Goal: Task Accomplishment & Management: Manage account settings

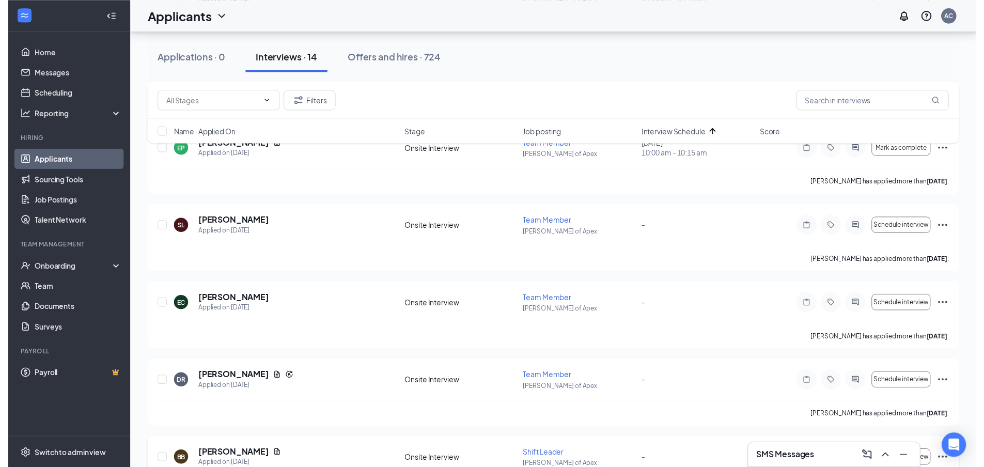
scroll to position [620, 0]
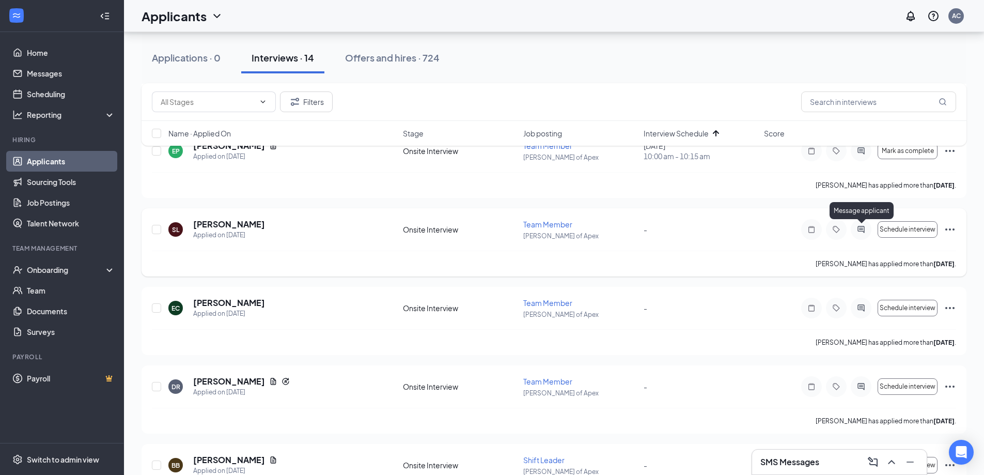
click at [862, 229] on icon "ActiveChat" at bounding box center [861, 229] width 12 height 8
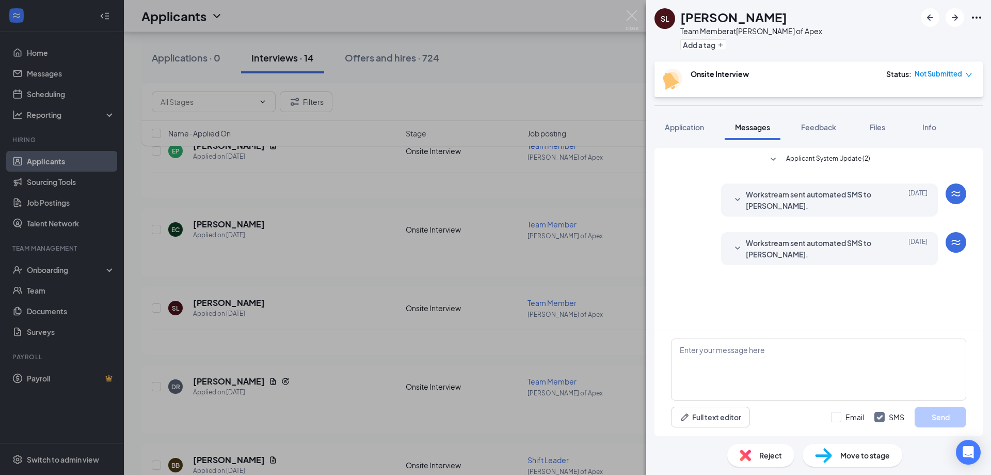
click at [739, 245] on icon "SmallChevronDown" at bounding box center [738, 248] width 12 height 12
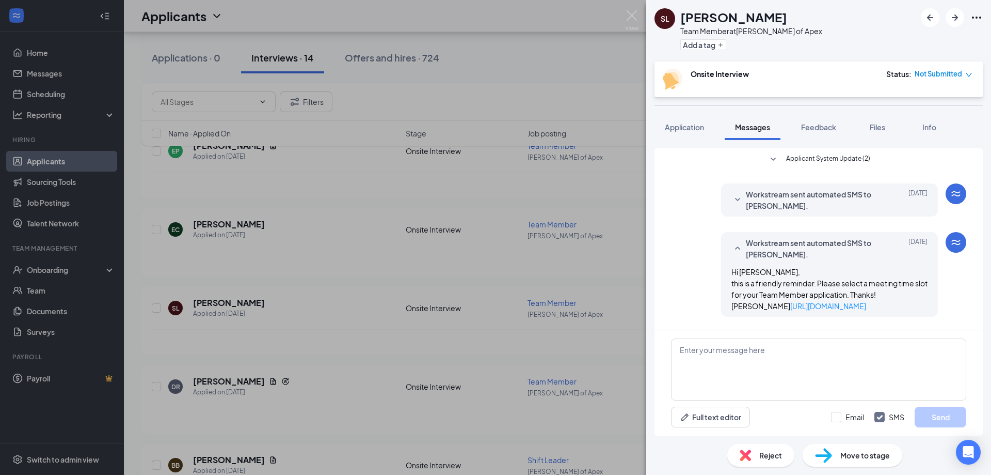
click at [735, 248] on icon "SmallChevronUp" at bounding box center [737, 247] width 5 height 3
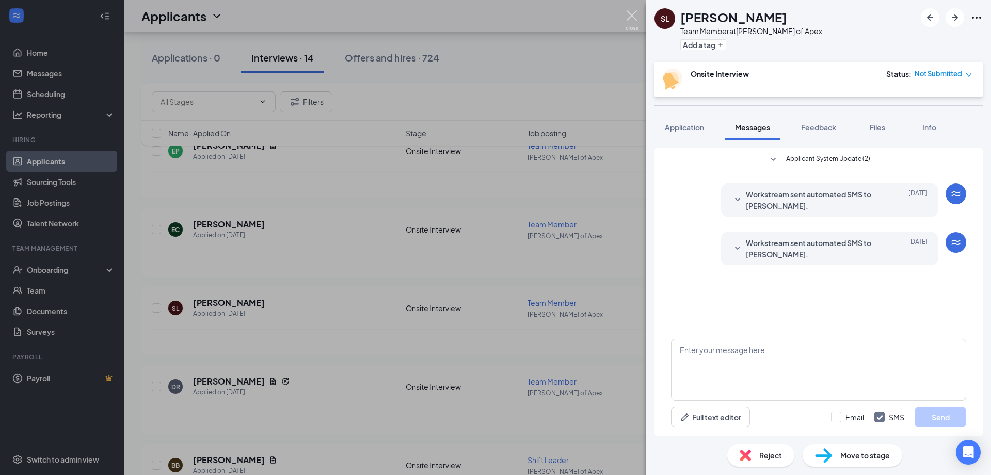
click at [628, 17] on img at bounding box center [632, 20] width 13 height 20
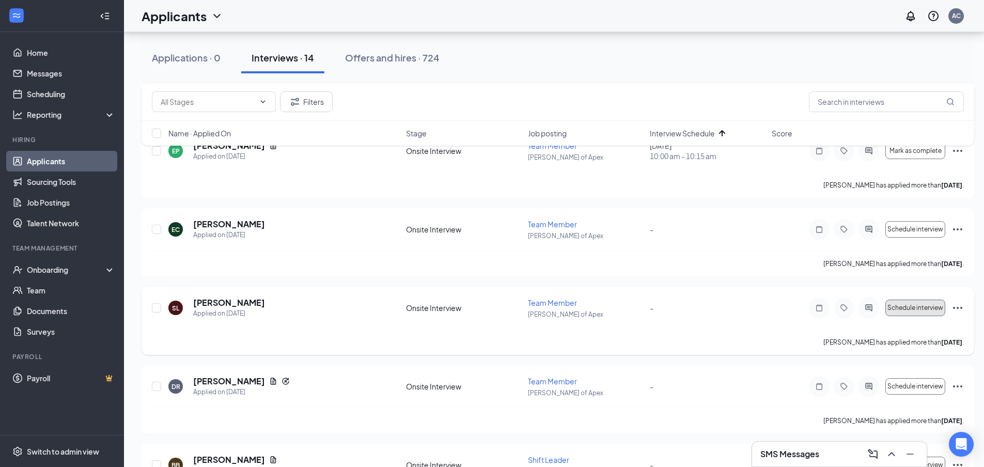
click at [904, 310] on span "Schedule interview" at bounding box center [915, 307] width 56 height 7
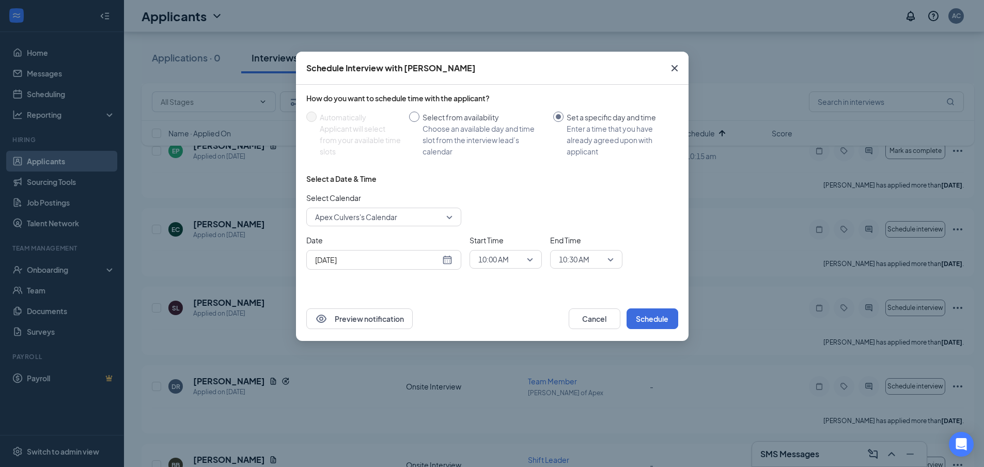
click at [416, 115] on input "Select from availability Choose an available day and time slot from the intervi…" at bounding box center [414, 117] width 10 height 10
radio input "true"
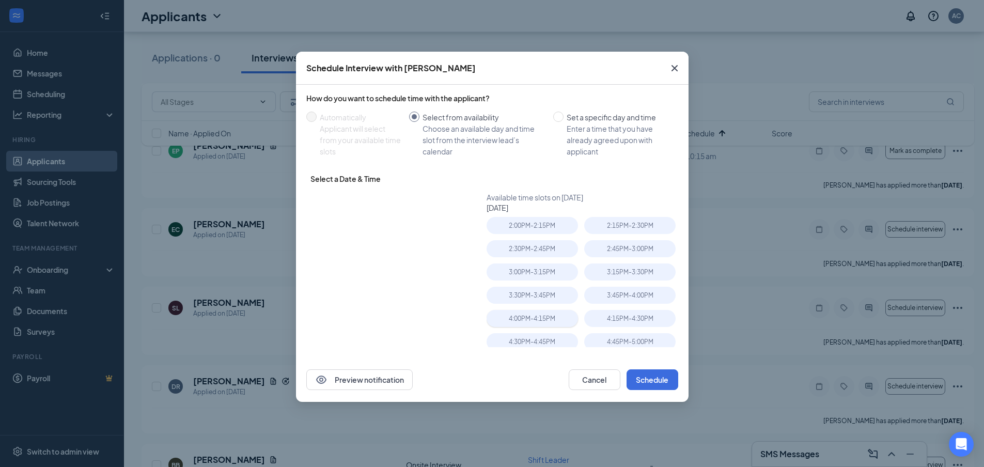
radio input "false"
click at [379, 271] on div "17" at bounding box center [381, 272] width 12 height 12
type input "[DATE]"
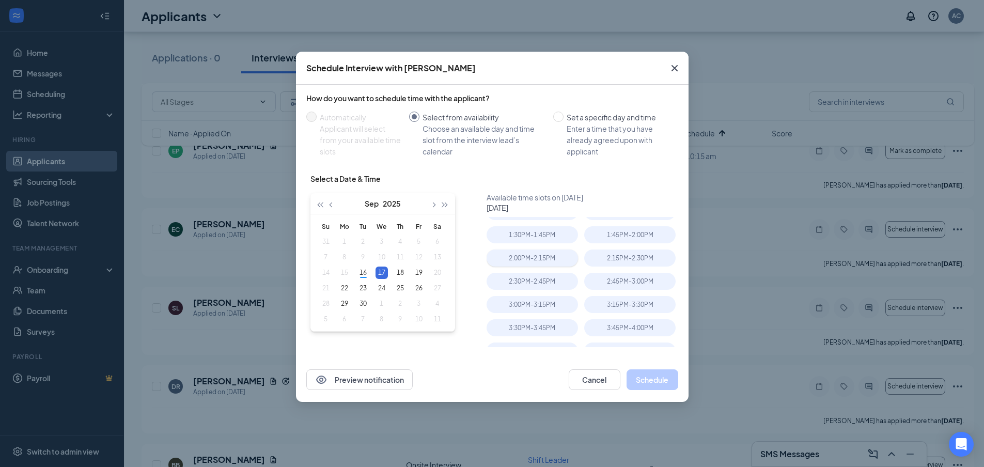
scroll to position [52, 0]
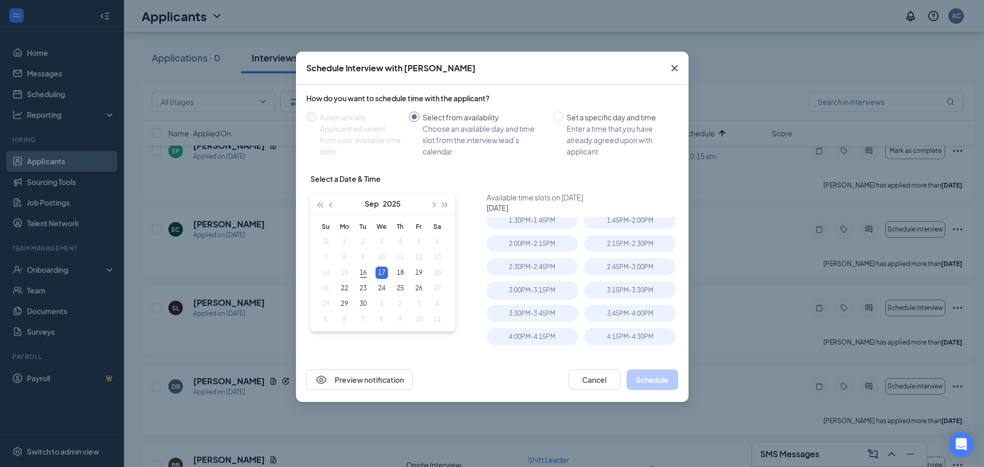
click at [549, 295] on div "3:00PM - 3:15PM" at bounding box center [531, 289] width 91 height 17
click at [535, 341] on div "4:00PM - 4:15PM" at bounding box center [531, 336] width 91 height 17
click at [647, 378] on button "Schedule" at bounding box center [652, 379] width 52 height 21
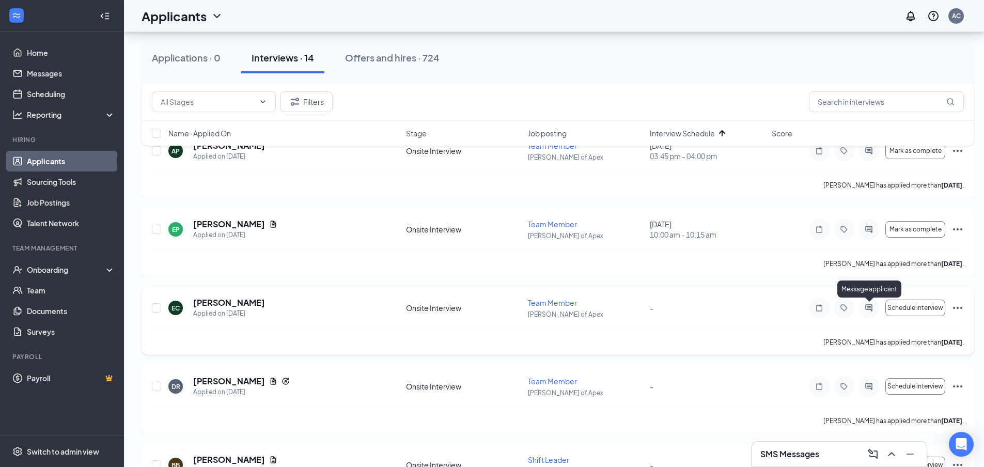
click at [871, 309] on icon "ActiveChat" at bounding box center [868, 308] width 12 height 8
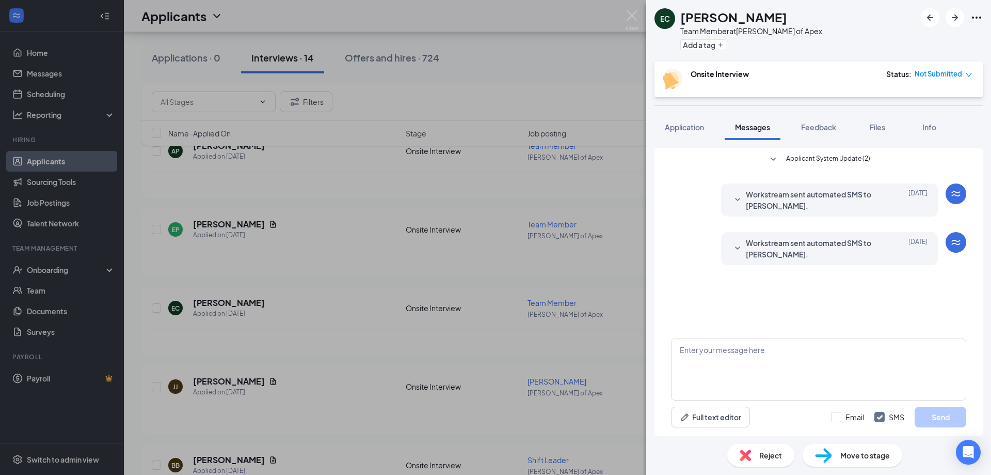
click at [738, 243] on icon "SmallChevronDown" at bounding box center [738, 248] width 12 height 12
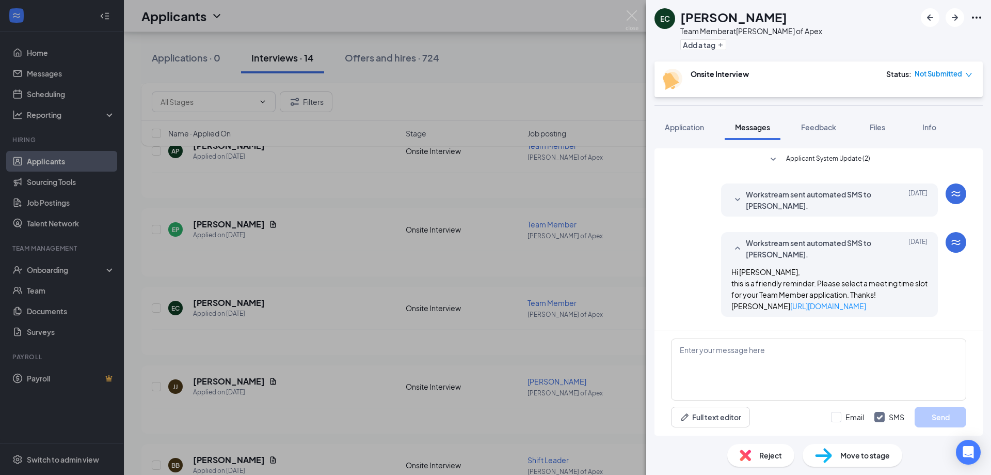
click at [735, 248] on icon "SmallChevronUp" at bounding box center [737, 247] width 5 height 3
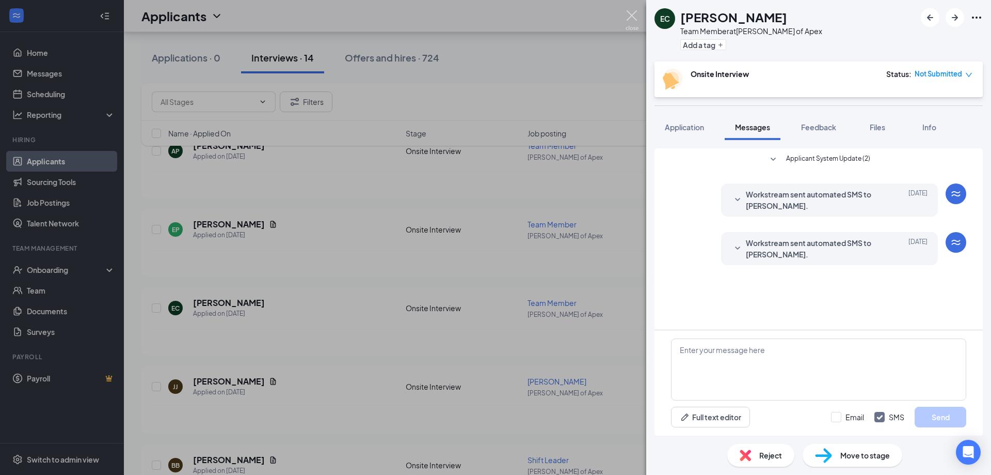
click at [627, 15] on img at bounding box center [632, 20] width 13 height 20
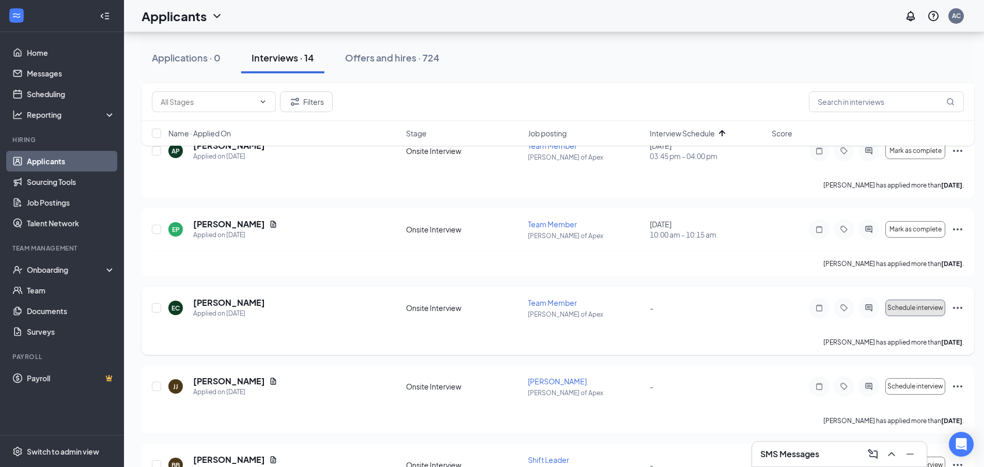
click at [906, 307] on span "Schedule interview" at bounding box center [915, 307] width 56 height 7
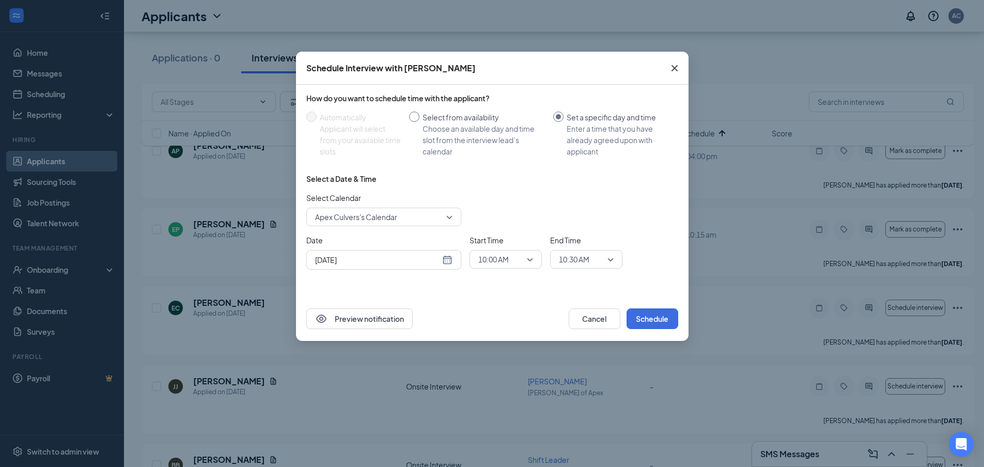
click at [413, 119] on input "Select from availability Choose an available day and time slot from the intervi…" at bounding box center [414, 117] width 10 height 10
radio input "true"
radio input "false"
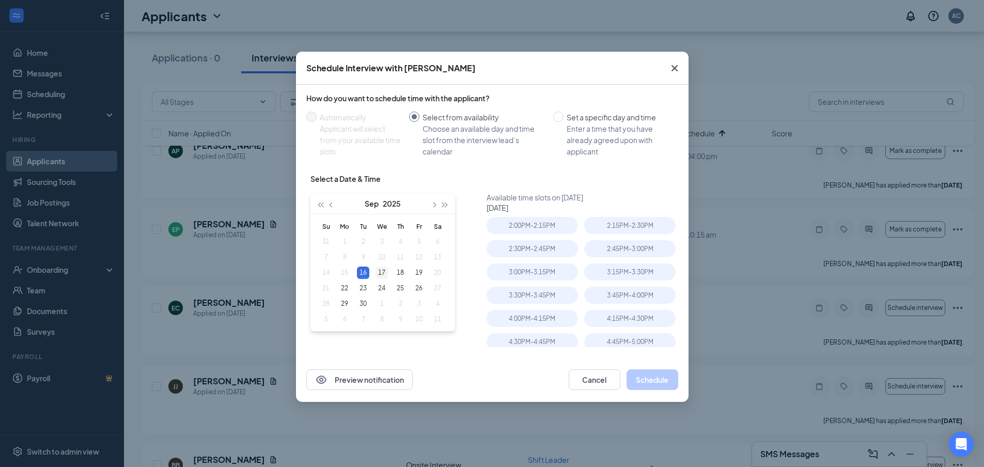
click at [381, 277] on div "17" at bounding box center [381, 272] width 12 height 12
type input "[DATE]"
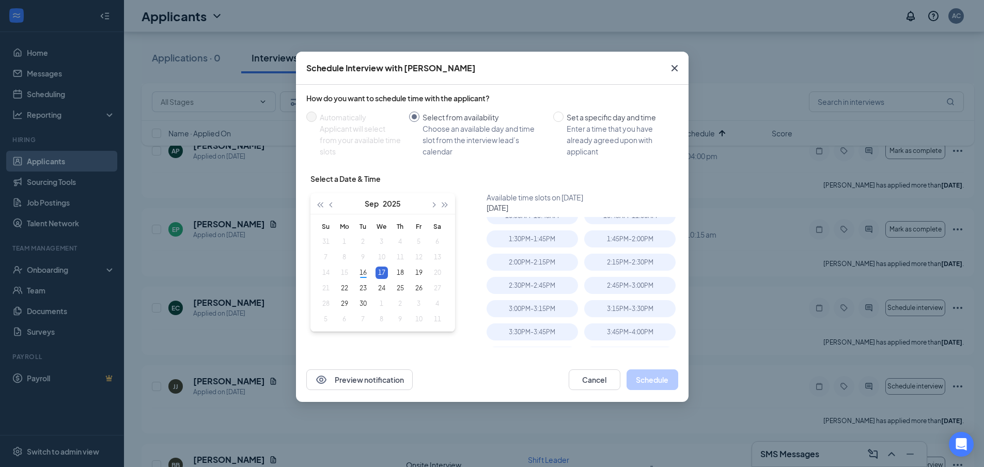
scroll to position [81, 0]
click at [539, 288] on div "3:30PM - 3:45PM" at bounding box center [531, 283] width 91 height 17
click at [645, 383] on button "Schedule" at bounding box center [652, 379] width 52 height 21
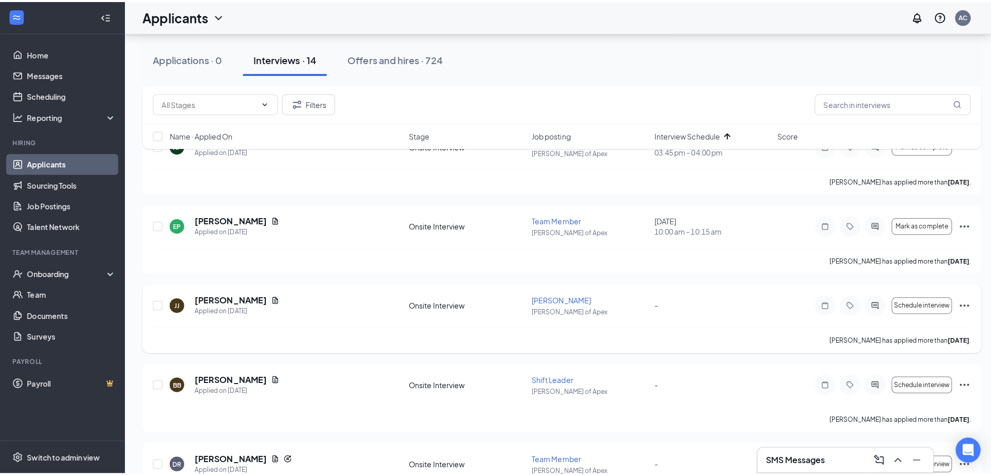
scroll to position [723, 0]
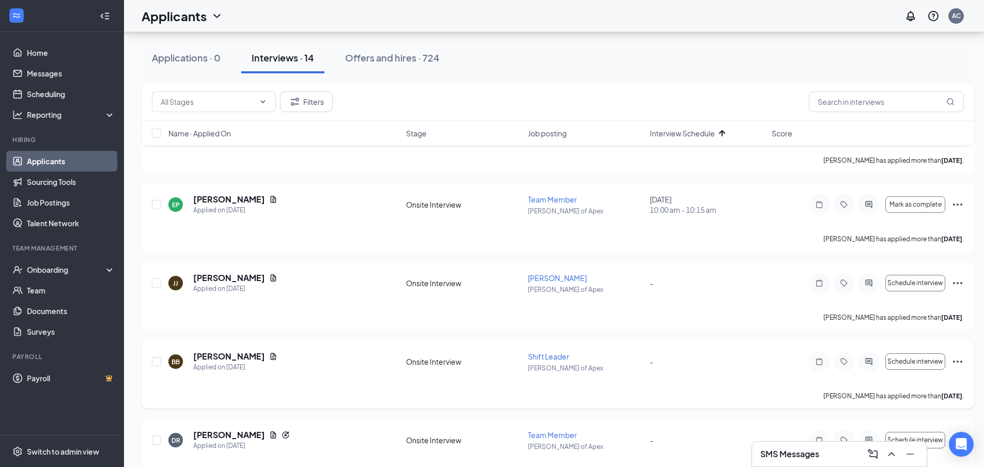
click at [868, 362] on icon "ActiveChat" at bounding box center [868, 361] width 12 height 8
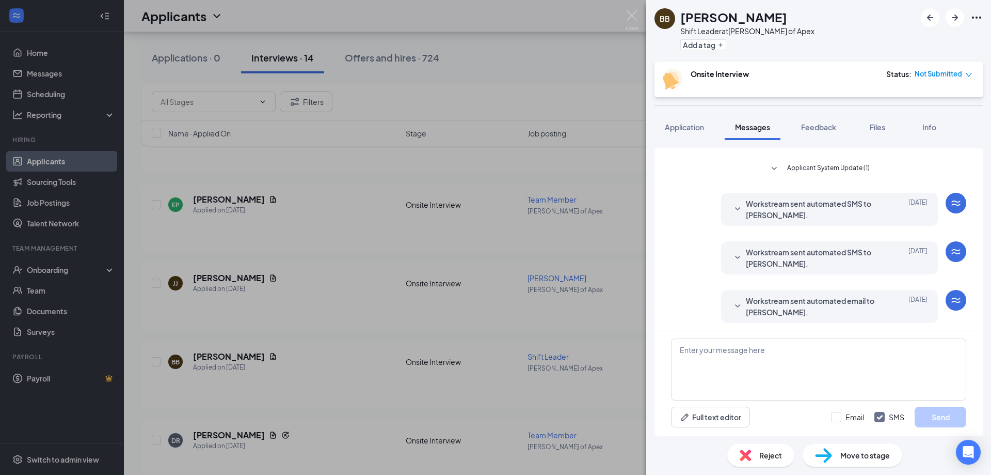
scroll to position [170, 0]
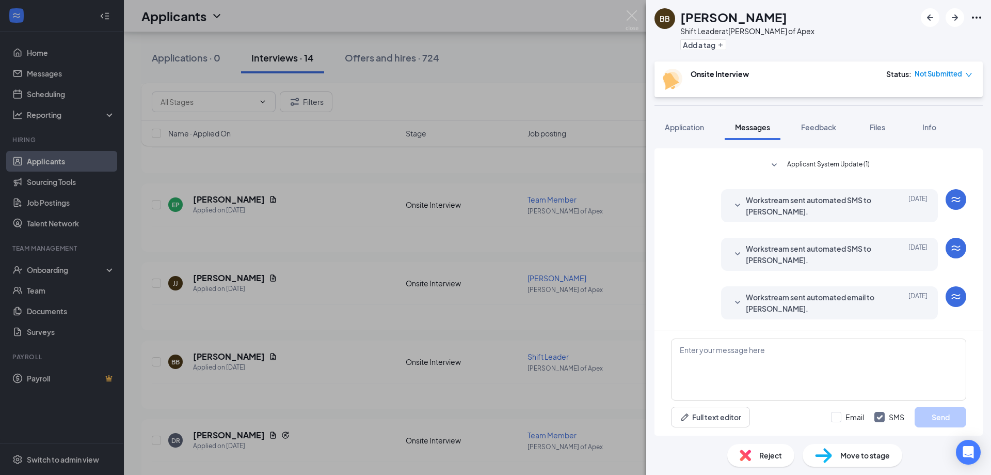
click at [735, 302] on icon "SmallChevronDown" at bounding box center [737, 302] width 5 height 3
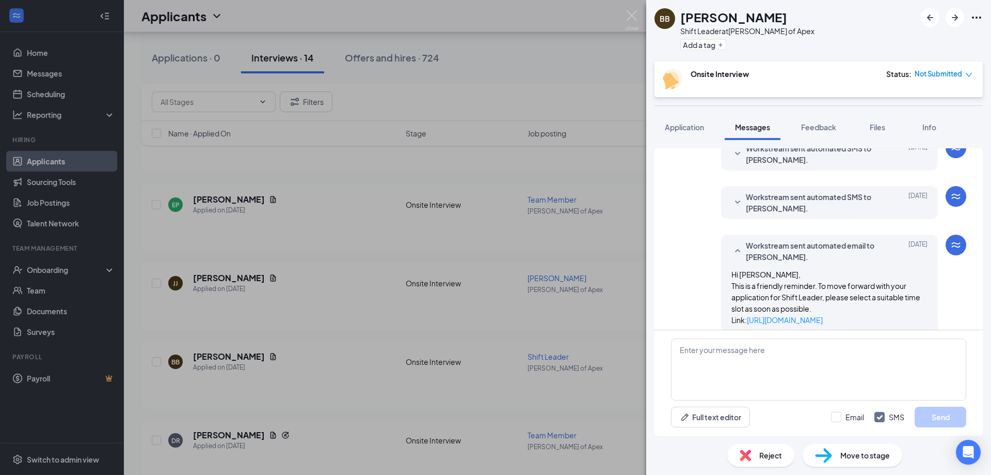
click at [732, 243] on div at bounding box center [738, 251] width 12 height 23
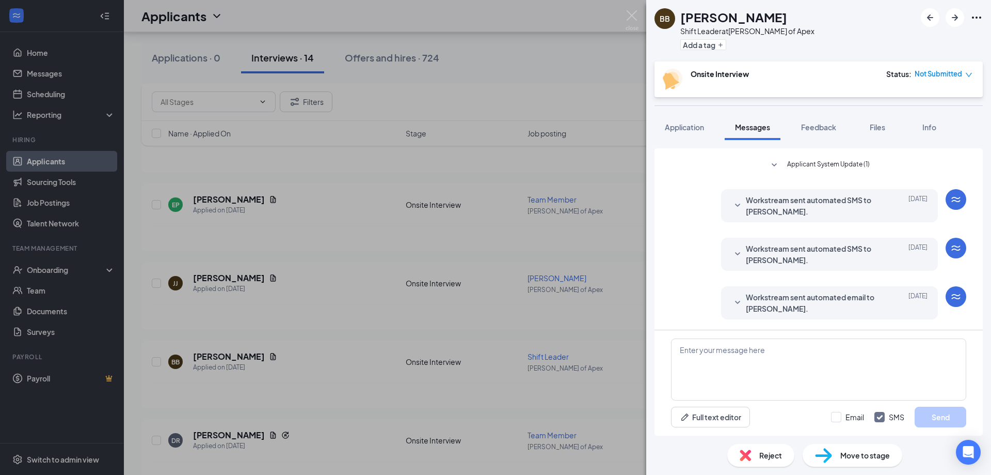
click at [735, 206] on icon "SmallChevronDown" at bounding box center [737, 204] width 5 height 3
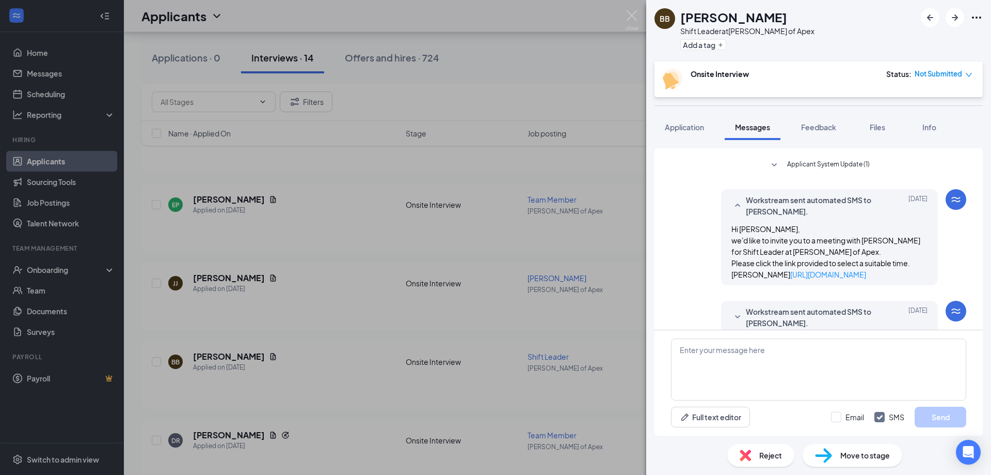
click at [732, 203] on icon "SmallChevronUp" at bounding box center [738, 205] width 12 height 12
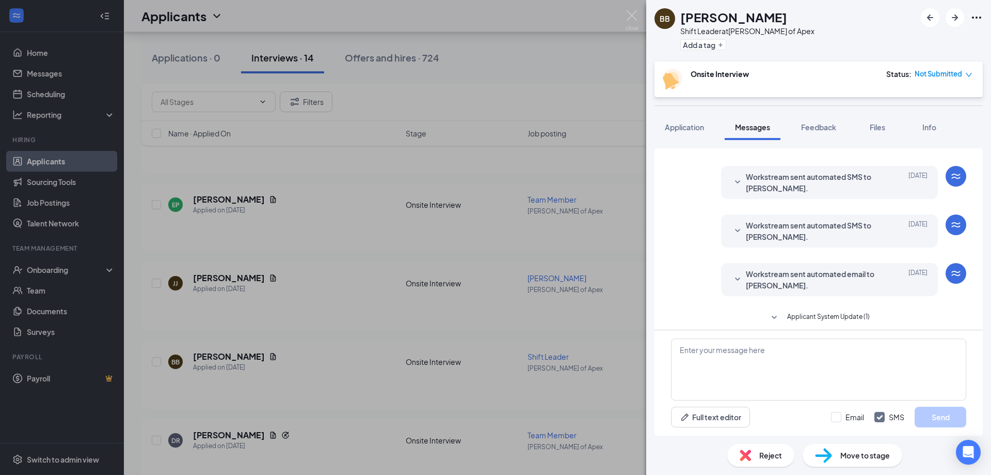
scroll to position [15, 0]
click at [732, 185] on icon "SmallChevronDown" at bounding box center [738, 185] width 12 height 12
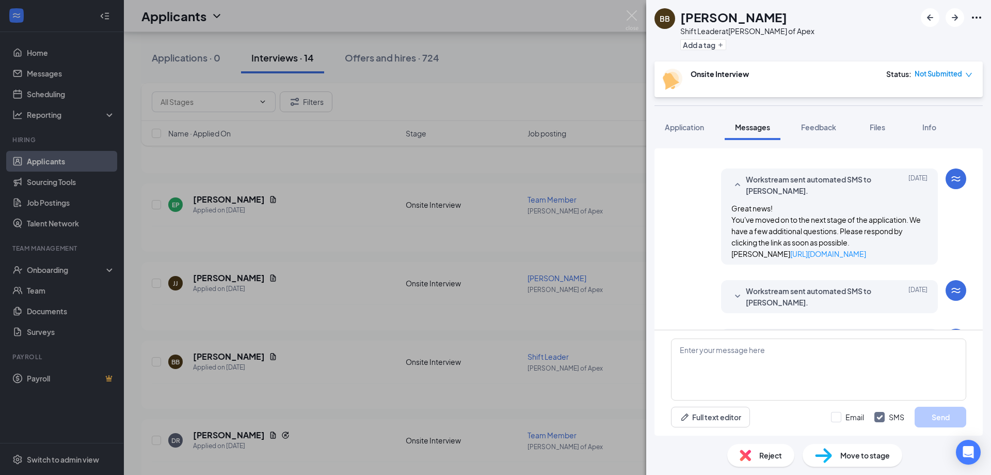
scroll to position [67, 0]
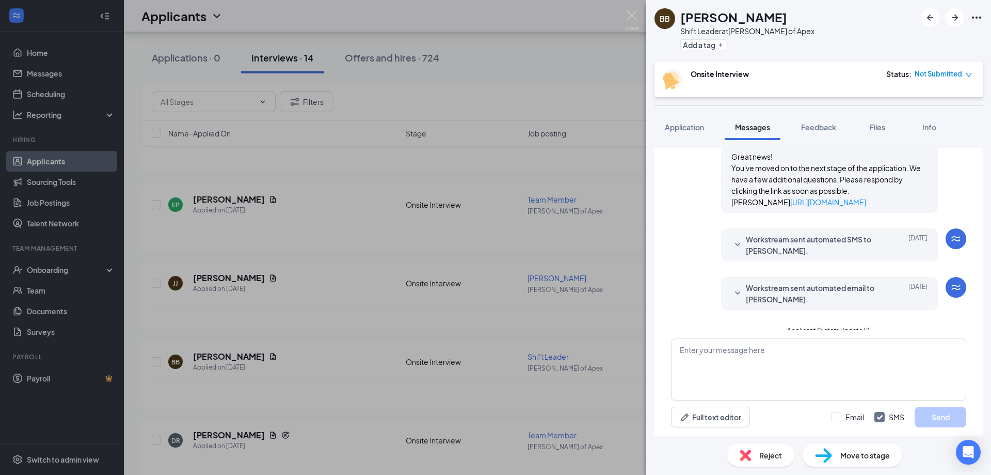
click at [732, 251] on icon "SmallChevronDown" at bounding box center [738, 245] width 12 height 12
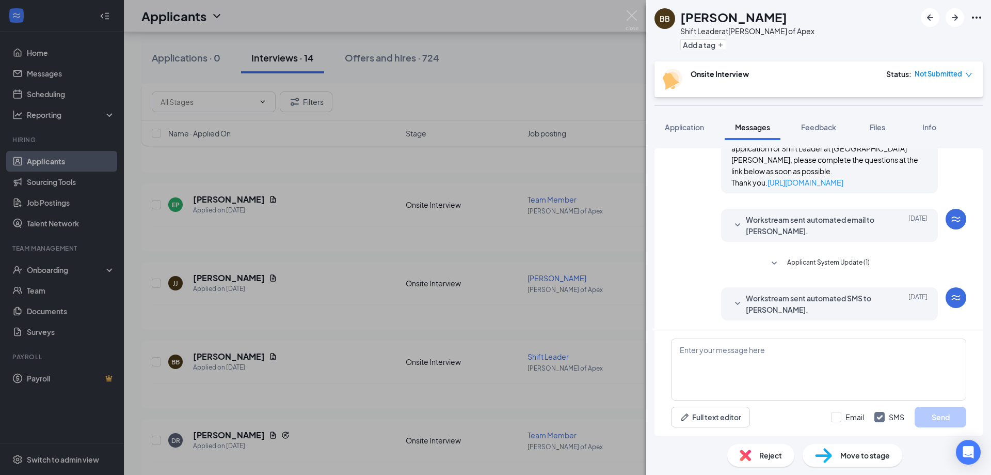
scroll to position [222, 0]
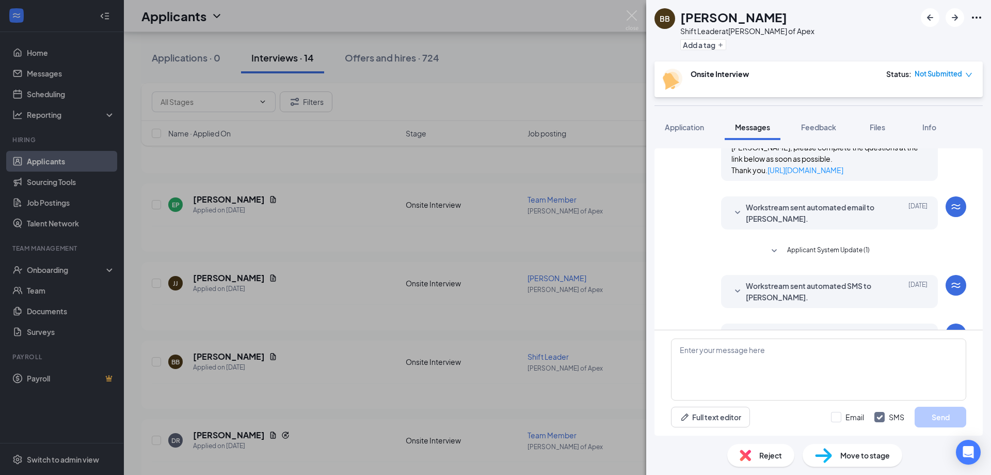
click at [732, 219] on icon "SmallChevronDown" at bounding box center [738, 213] width 12 height 12
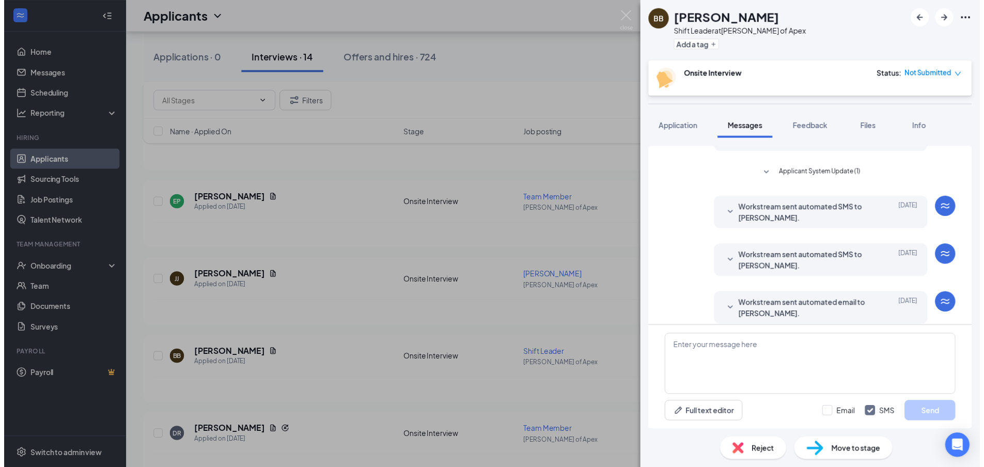
scroll to position [404, 0]
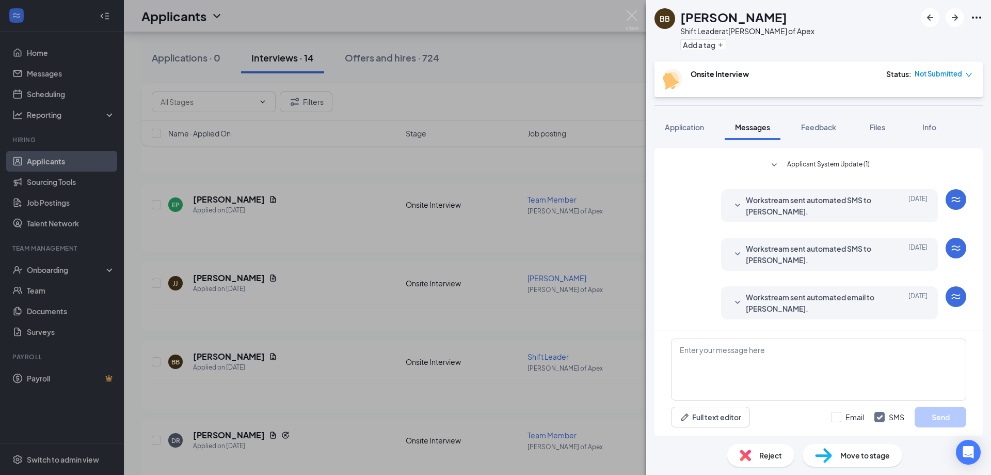
click at [624, 17] on div "BB [PERSON_NAME] Shift Leader at [PERSON_NAME] of Apex Add a tag Onsite Intervi…" at bounding box center [495, 237] width 991 height 475
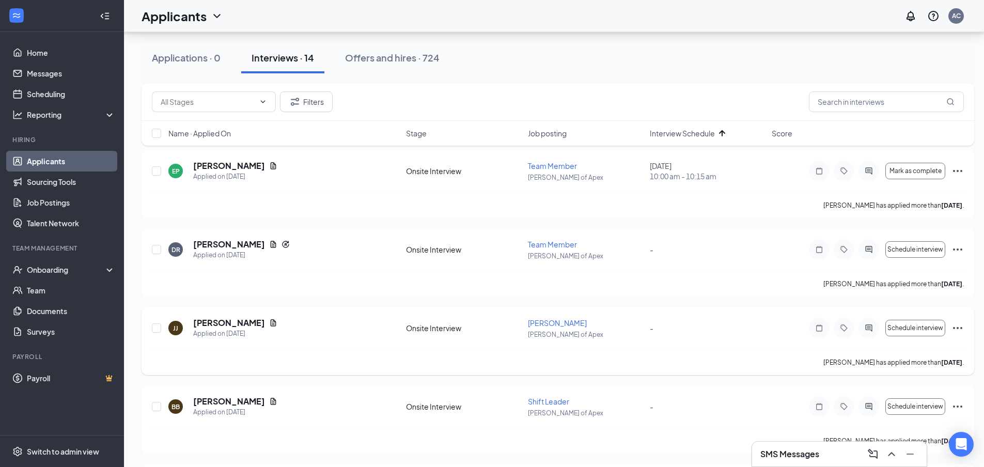
scroll to position [774, 0]
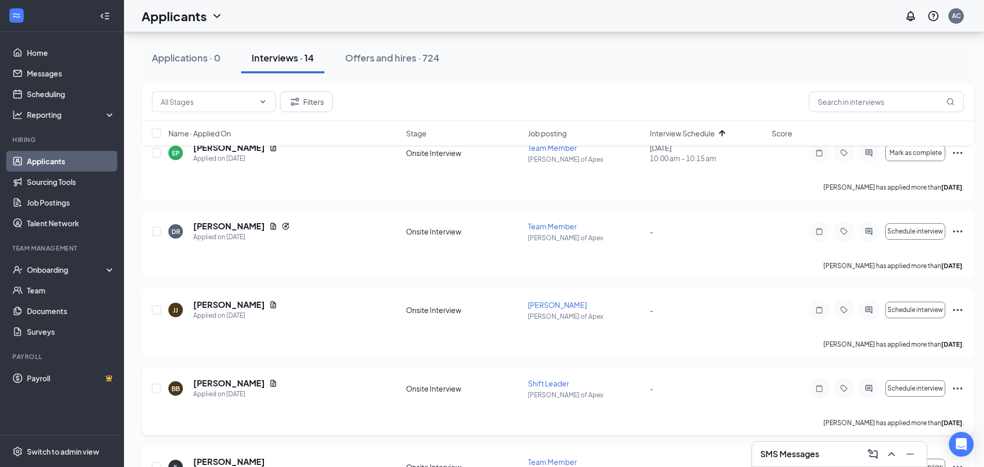
click at [958, 388] on icon "Ellipses" at bounding box center [957, 388] width 9 height 2
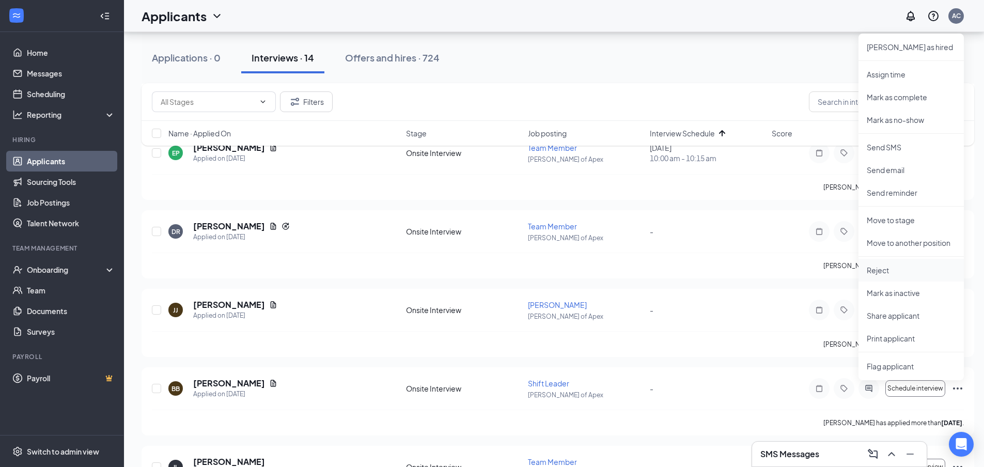
click at [897, 264] on li "Reject" at bounding box center [910, 270] width 105 height 23
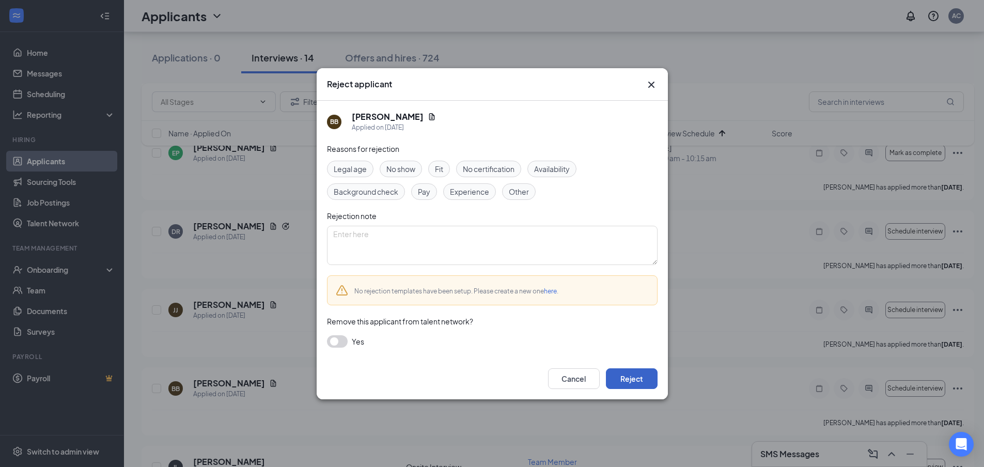
click at [629, 381] on button "Reject" at bounding box center [632, 378] width 52 height 21
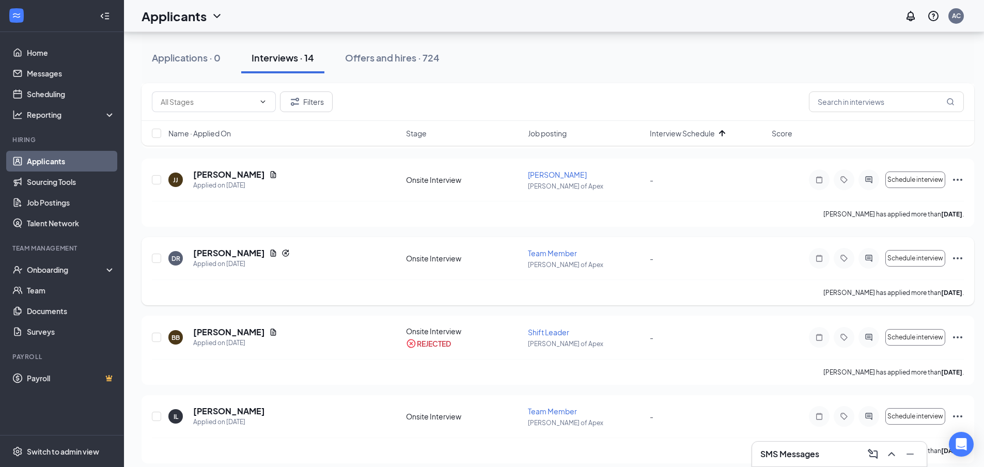
scroll to position [835, 0]
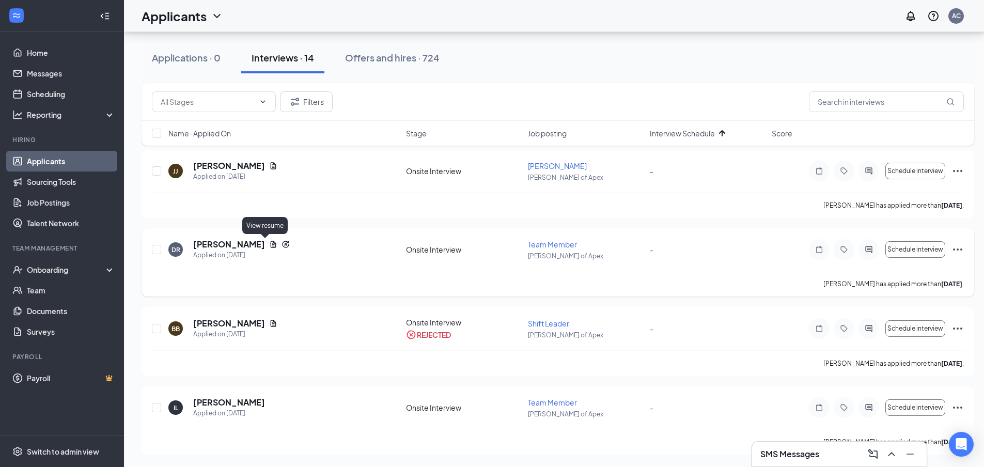
click at [269, 243] on icon "Document" at bounding box center [273, 244] width 8 height 8
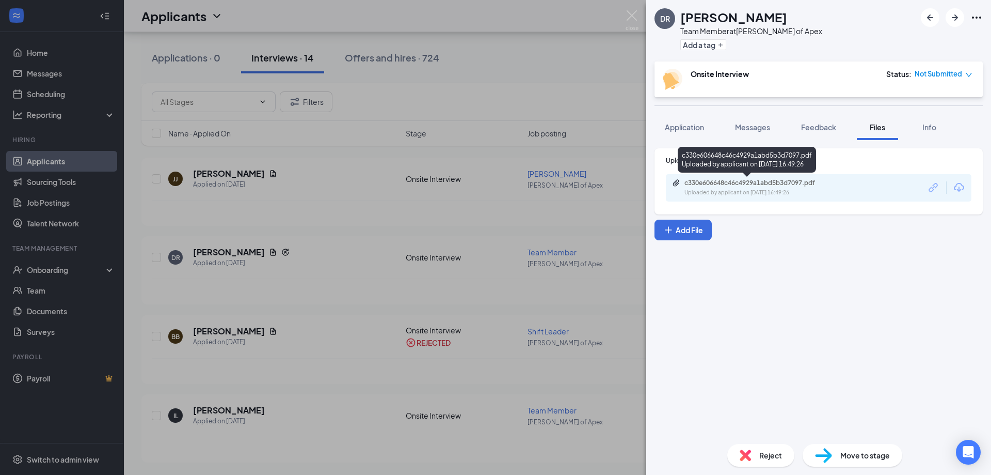
click at [728, 180] on div "c330e606648c46c4929a1abd5b3d7097.pdf" at bounding box center [757, 183] width 145 height 8
click at [629, 10] on img at bounding box center [632, 20] width 13 height 20
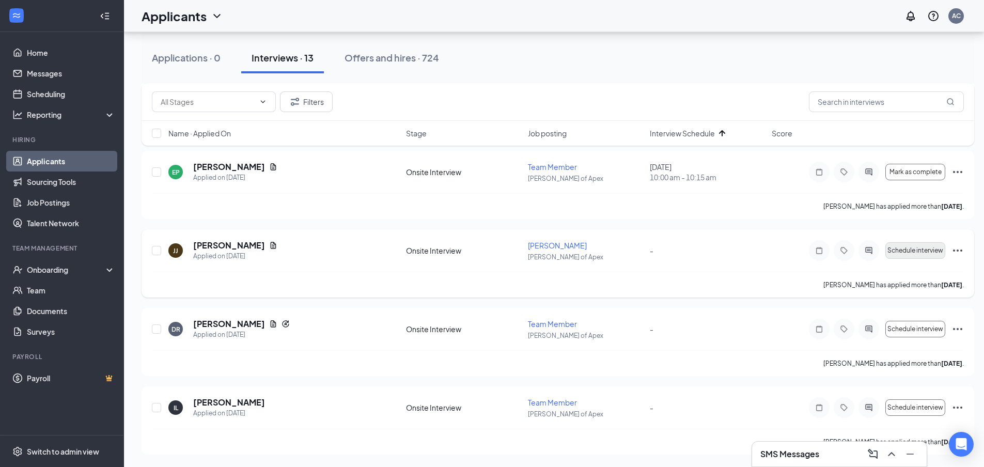
scroll to position [755, 0]
click at [271, 246] on icon "Document" at bounding box center [274, 245] width 6 height 7
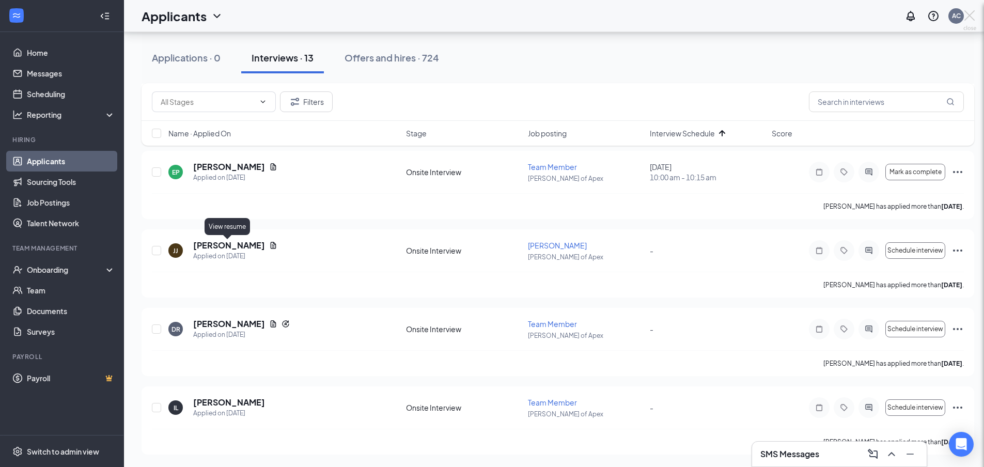
scroll to position [748, 0]
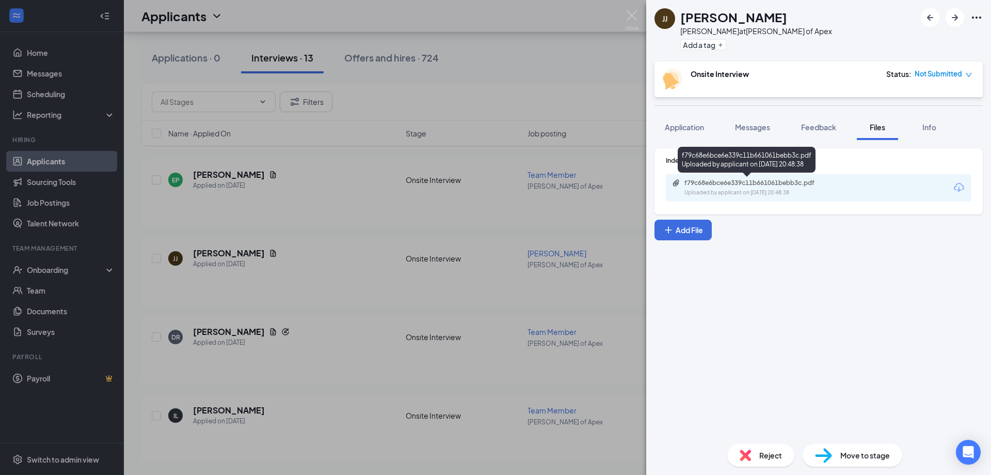
click at [724, 184] on div "f79c68e6bce6e339c11b661061bebb3c.pdf" at bounding box center [757, 183] width 145 height 8
click at [630, 15] on img at bounding box center [632, 20] width 13 height 20
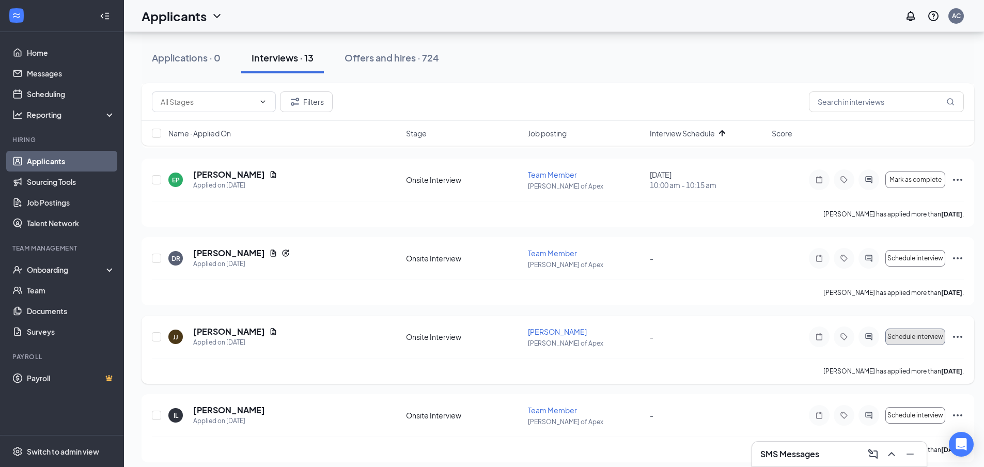
click at [911, 337] on span "Schedule interview" at bounding box center [915, 336] width 56 height 7
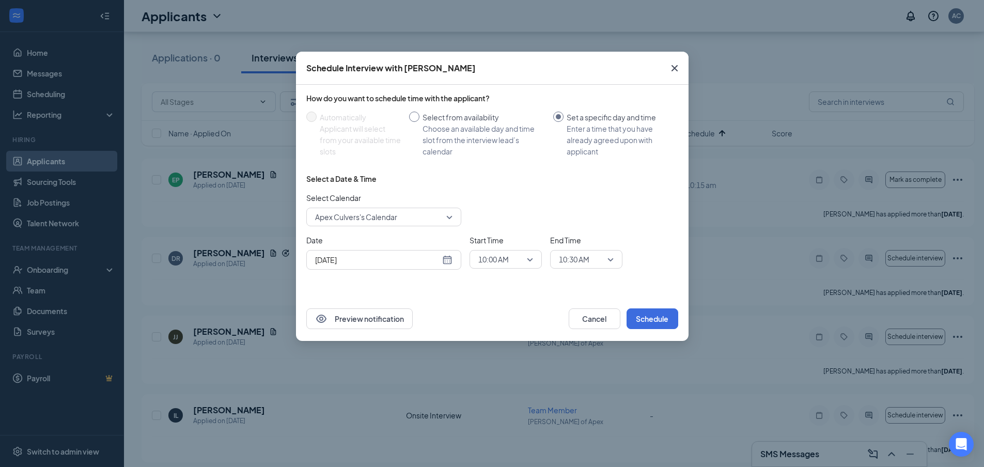
click at [415, 117] on input "Select from availability Choose an available day and time slot from the intervi…" at bounding box center [414, 117] width 10 height 10
radio input "true"
radio input "false"
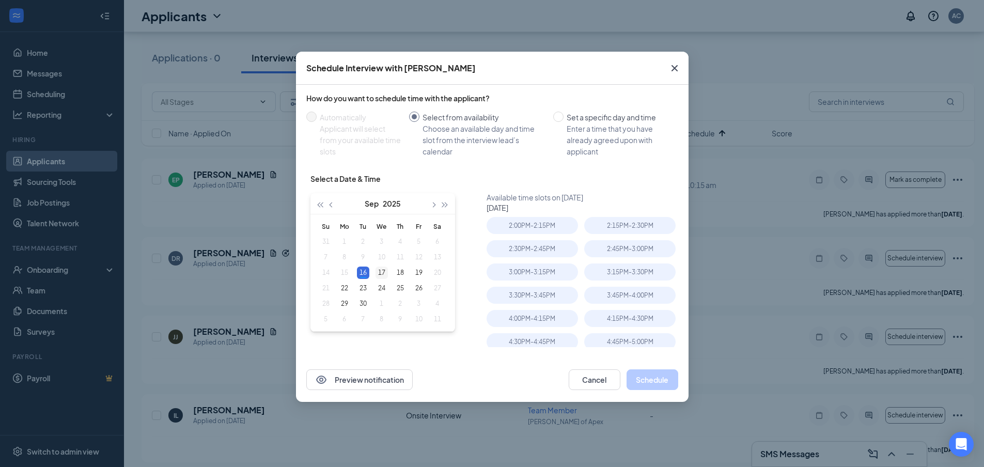
click at [379, 270] on div "17" at bounding box center [381, 272] width 12 height 12
type input "[DATE]"
click at [537, 292] on div "2:00PM - 2:15PM" at bounding box center [531, 295] width 91 height 17
click at [661, 383] on button "Schedule" at bounding box center [652, 379] width 52 height 21
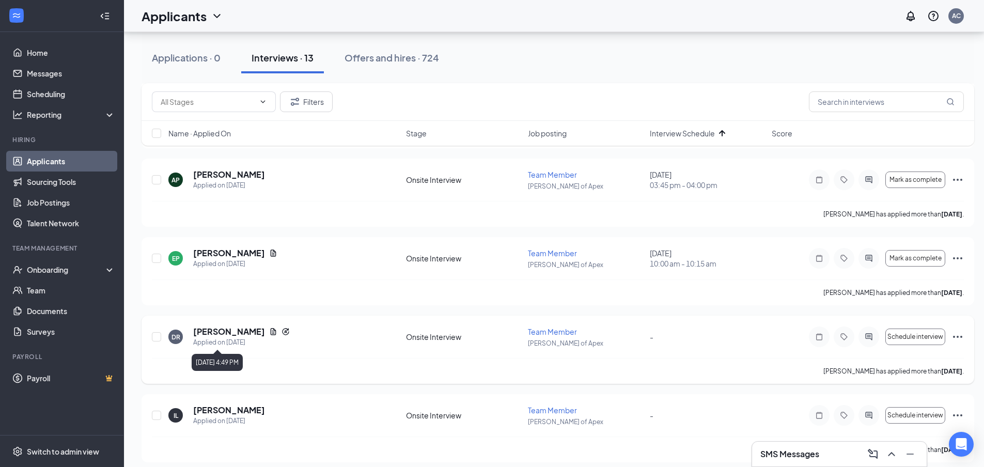
click at [230, 336] on h5 "[PERSON_NAME]" at bounding box center [229, 331] width 72 height 11
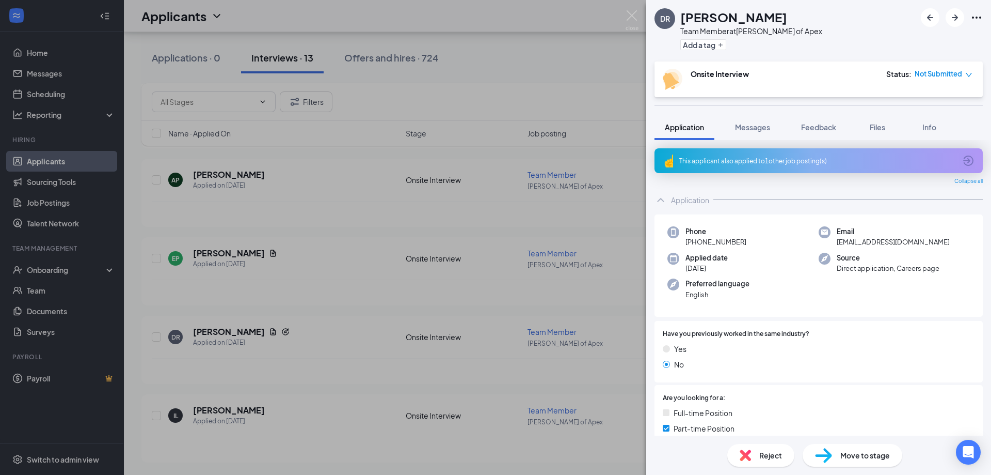
drag, startPoint x: 623, startPoint y: 13, endPoint x: 629, endPoint y: 11, distance: 5.9
click at [625, 11] on div "[PERSON_NAME] Team Member at [PERSON_NAME] of Apex Add a tag Onsite Interview S…" at bounding box center [495, 237] width 991 height 475
click at [629, 11] on div "Applicants AC" at bounding box center [557, 16] width 867 height 32
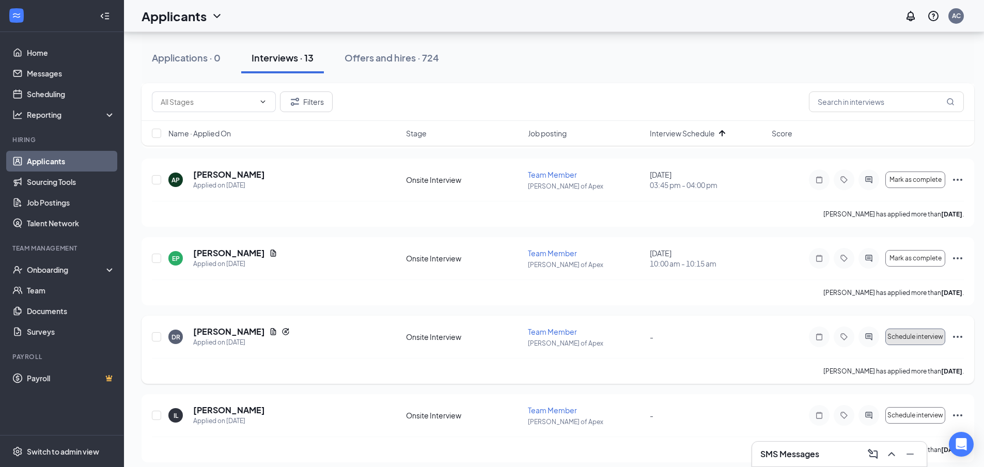
click at [918, 336] on span "Schedule interview" at bounding box center [915, 336] width 56 height 7
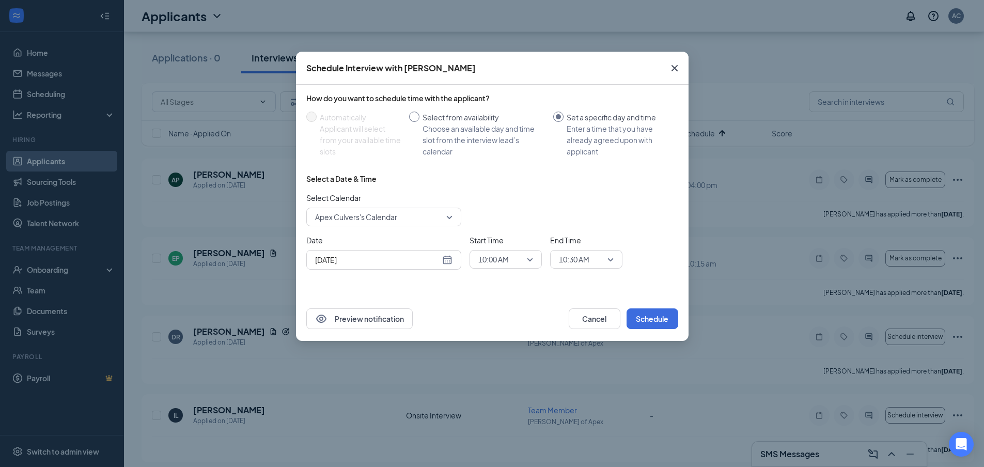
click at [418, 120] on input "Select from availability Choose an available day and time slot from the intervi…" at bounding box center [414, 117] width 10 height 10
radio input "true"
radio input "false"
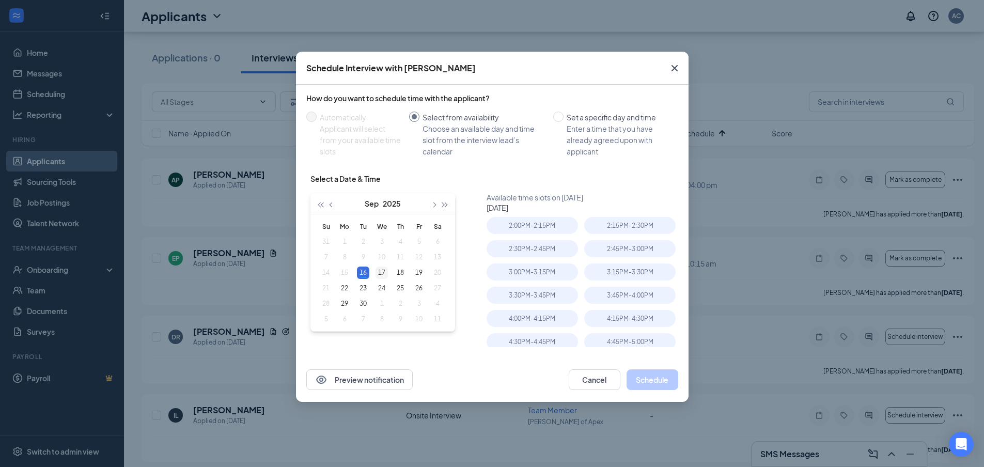
type input "[DATE]"
click at [380, 274] on div "17" at bounding box center [381, 272] width 12 height 12
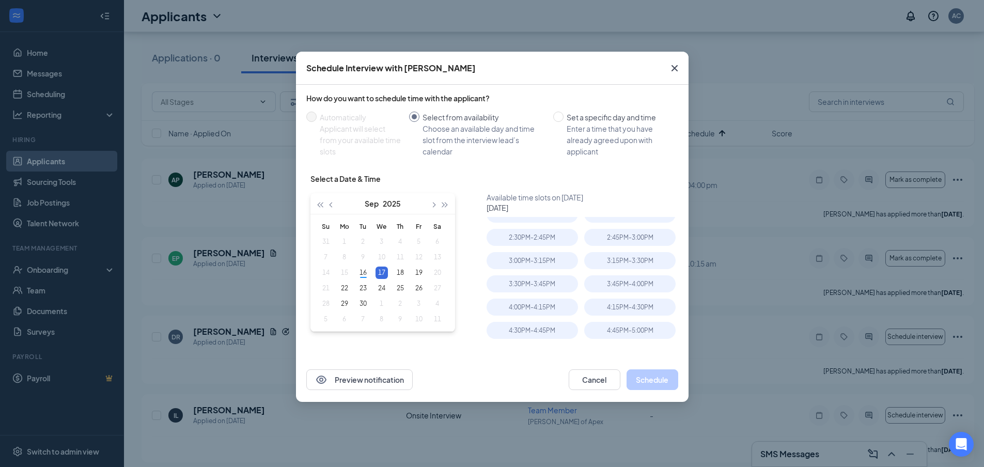
click at [614, 289] on div "3:45PM - 4:00PM" at bounding box center [629, 283] width 91 height 17
click at [651, 385] on button "Schedule" at bounding box center [652, 379] width 52 height 21
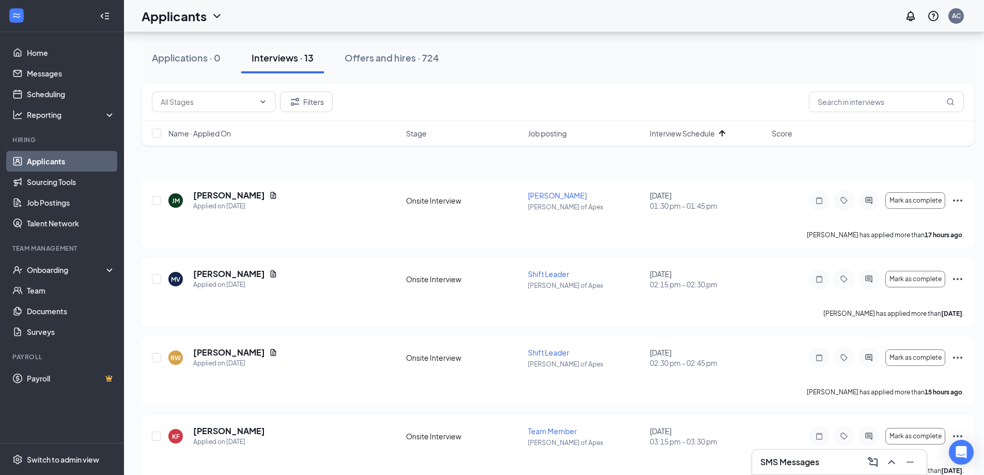
scroll to position [0, 0]
